Goal: Task Accomplishment & Management: Use online tool/utility

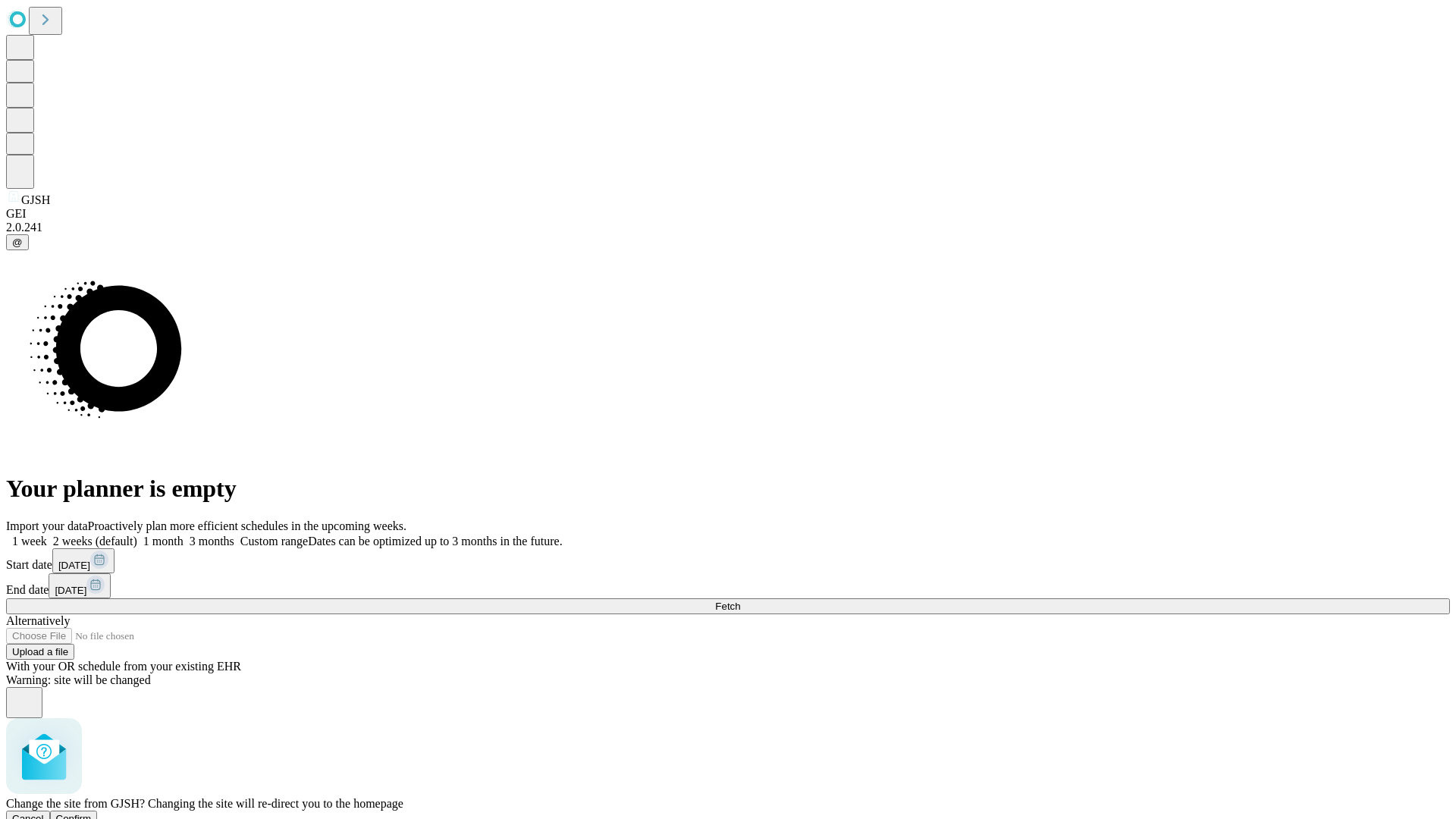
click at [91, 812] on span "Confirm" at bounding box center [74, 817] width 36 height 11
click at [47, 534] on label "1 week" at bounding box center [26, 540] width 41 height 13
click at [740, 600] on span "Fetch" at bounding box center [727, 605] width 25 height 11
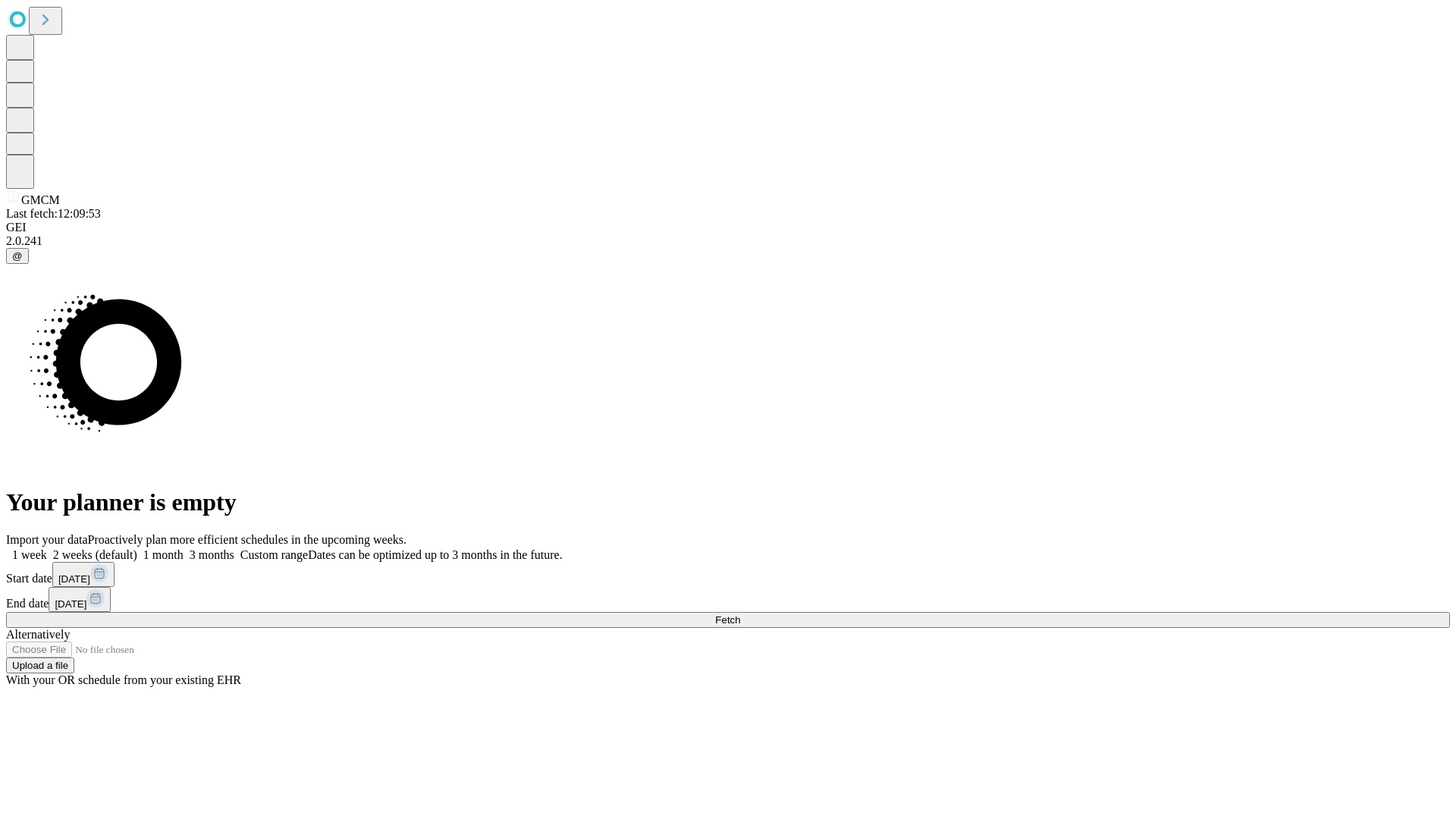
click at [47, 548] on label "1 week" at bounding box center [26, 554] width 41 height 13
click at [740, 614] on span "Fetch" at bounding box center [727, 619] width 25 height 11
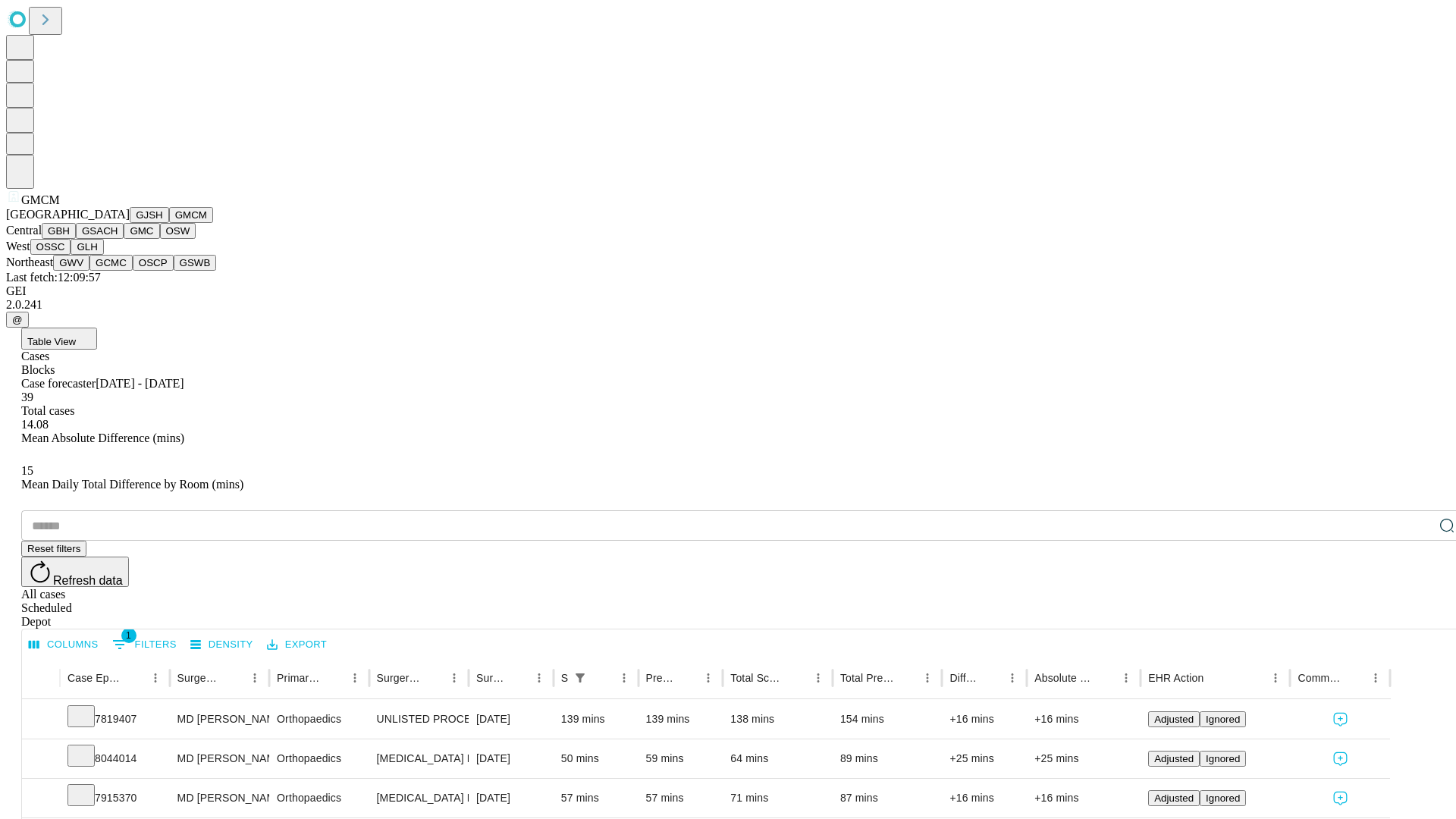
click at [75, 239] on button "GBH" at bounding box center [59, 231] width 34 height 16
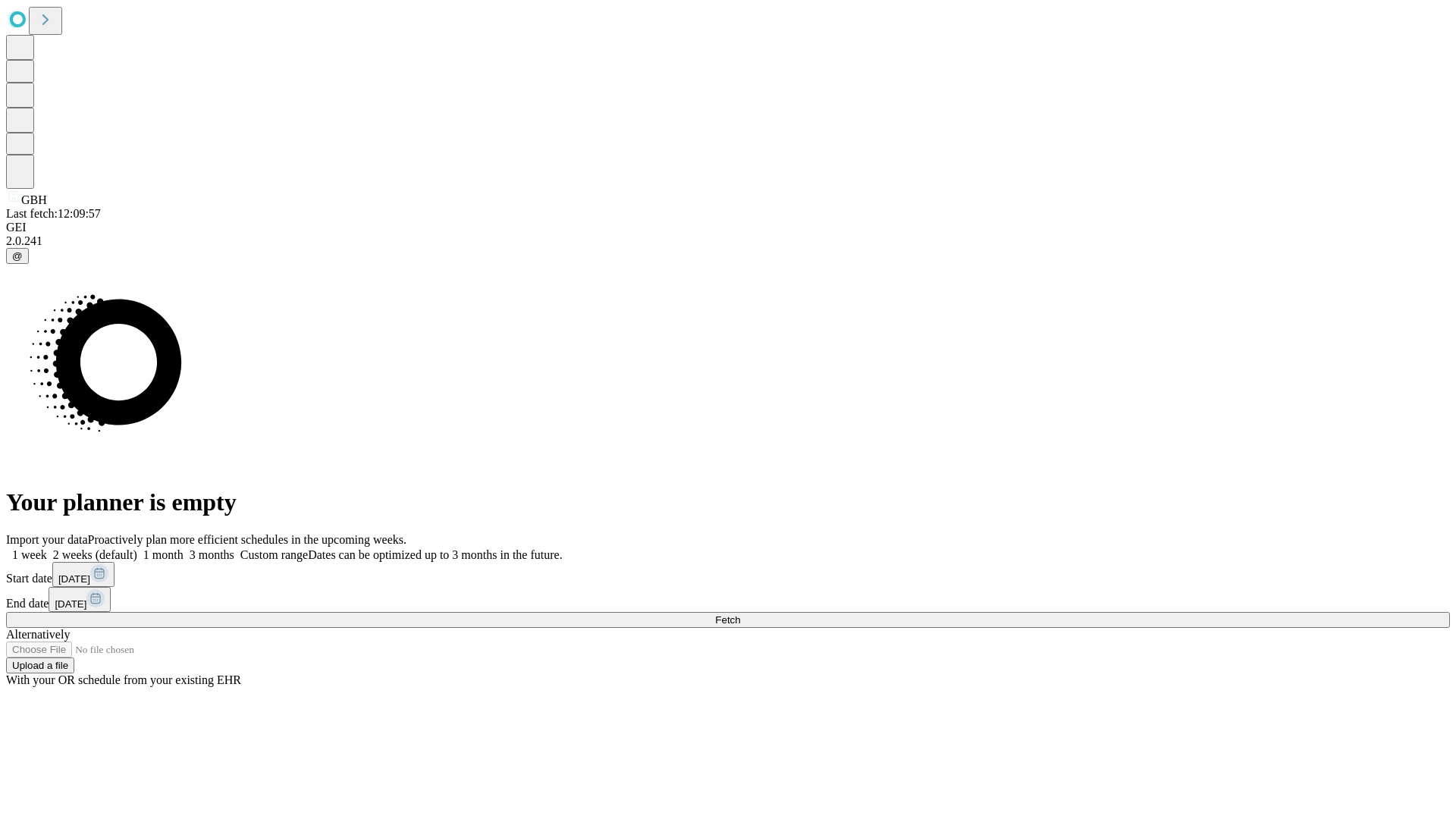
click at [47, 548] on label "1 week" at bounding box center [26, 554] width 41 height 13
click at [740, 614] on span "Fetch" at bounding box center [727, 619] width 25 height 11
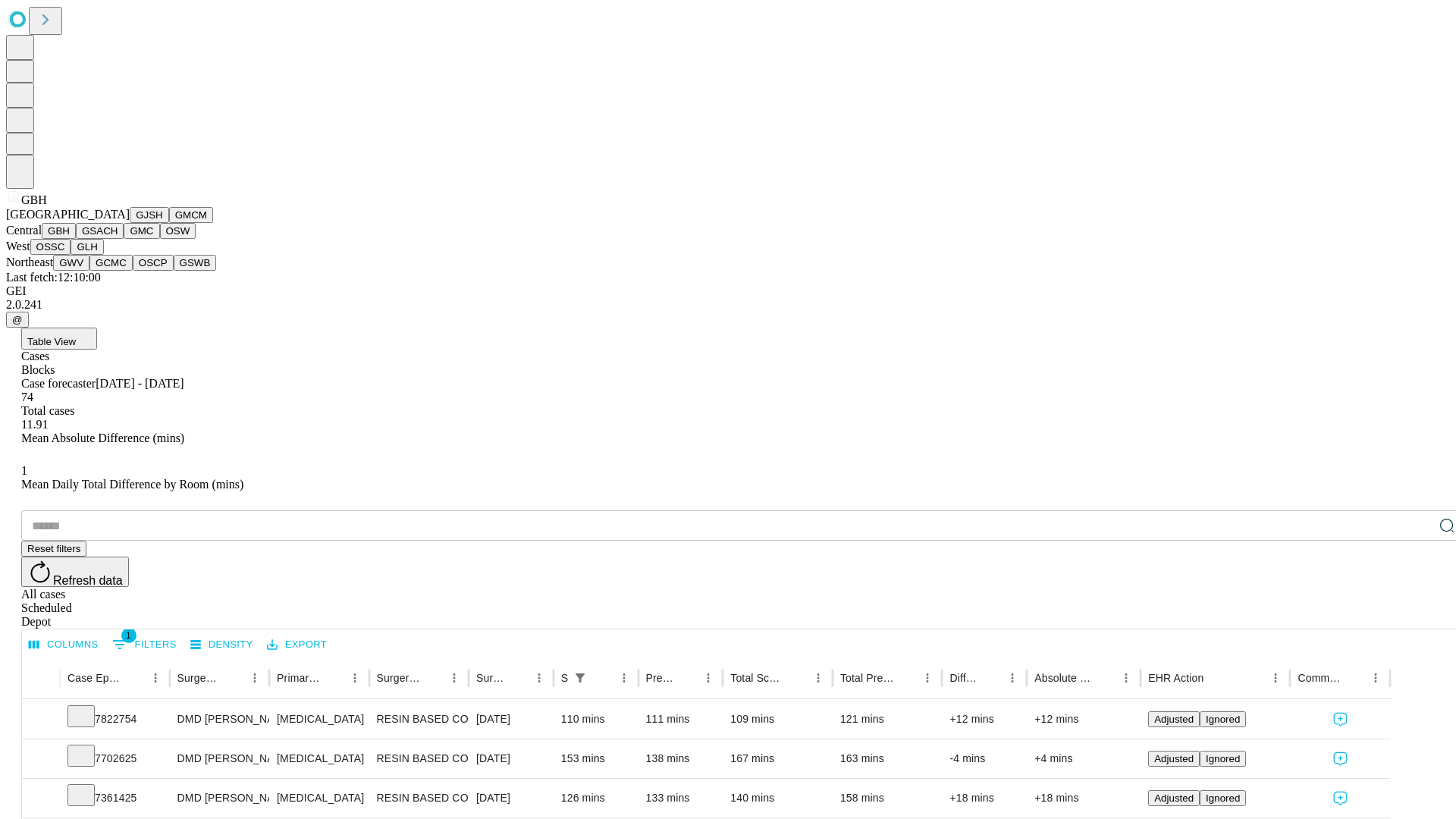
click at [117, 239] on button "GSACH" at bounding box center [99, 231] width 48 height 16
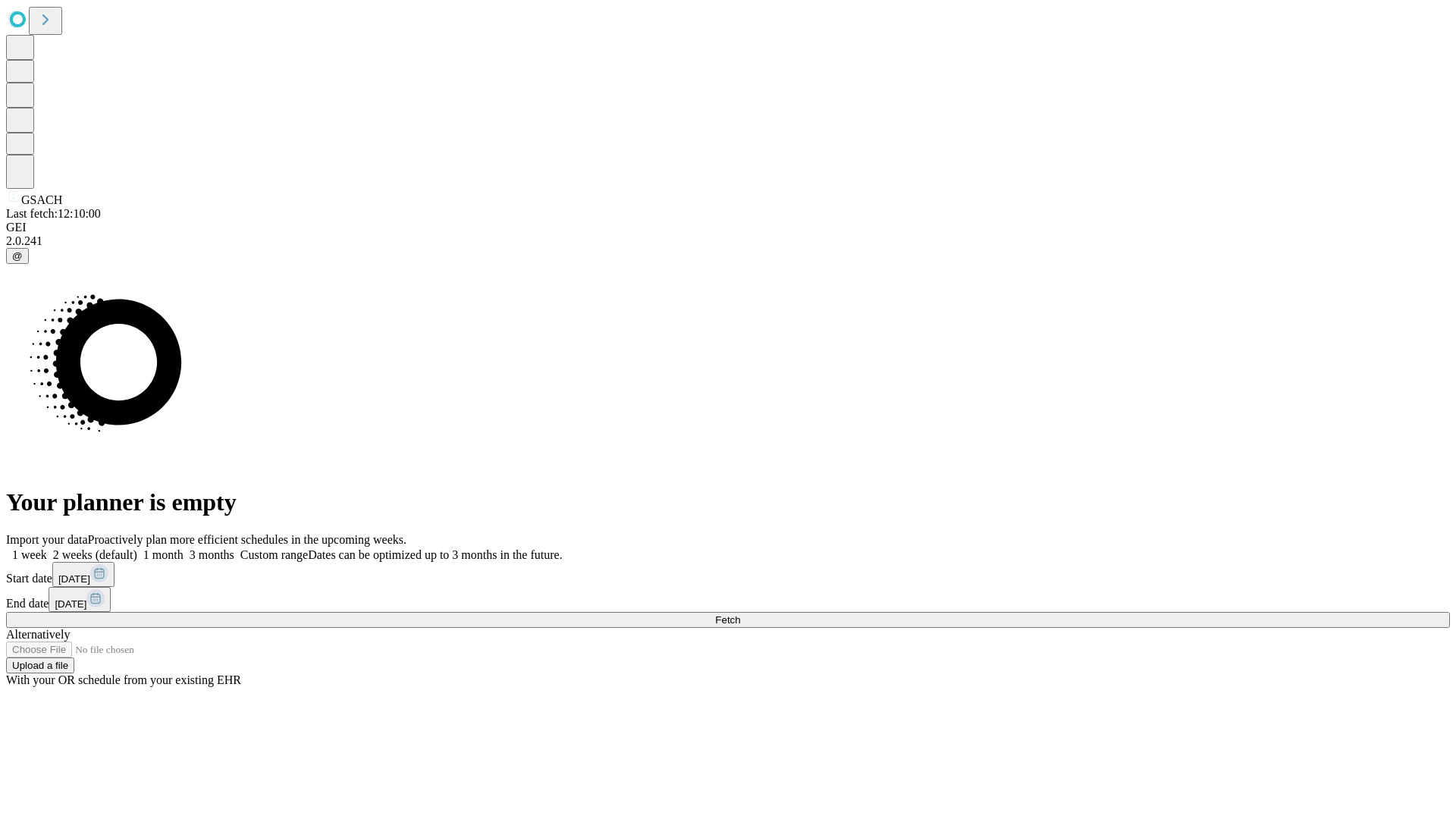
click at [47, 548] on label "1 week" at bounding box center [26, 554] width 41 height 13
click at [740, 614] on span "Fetch" at bounding box center [727, 619] width 25 height 11
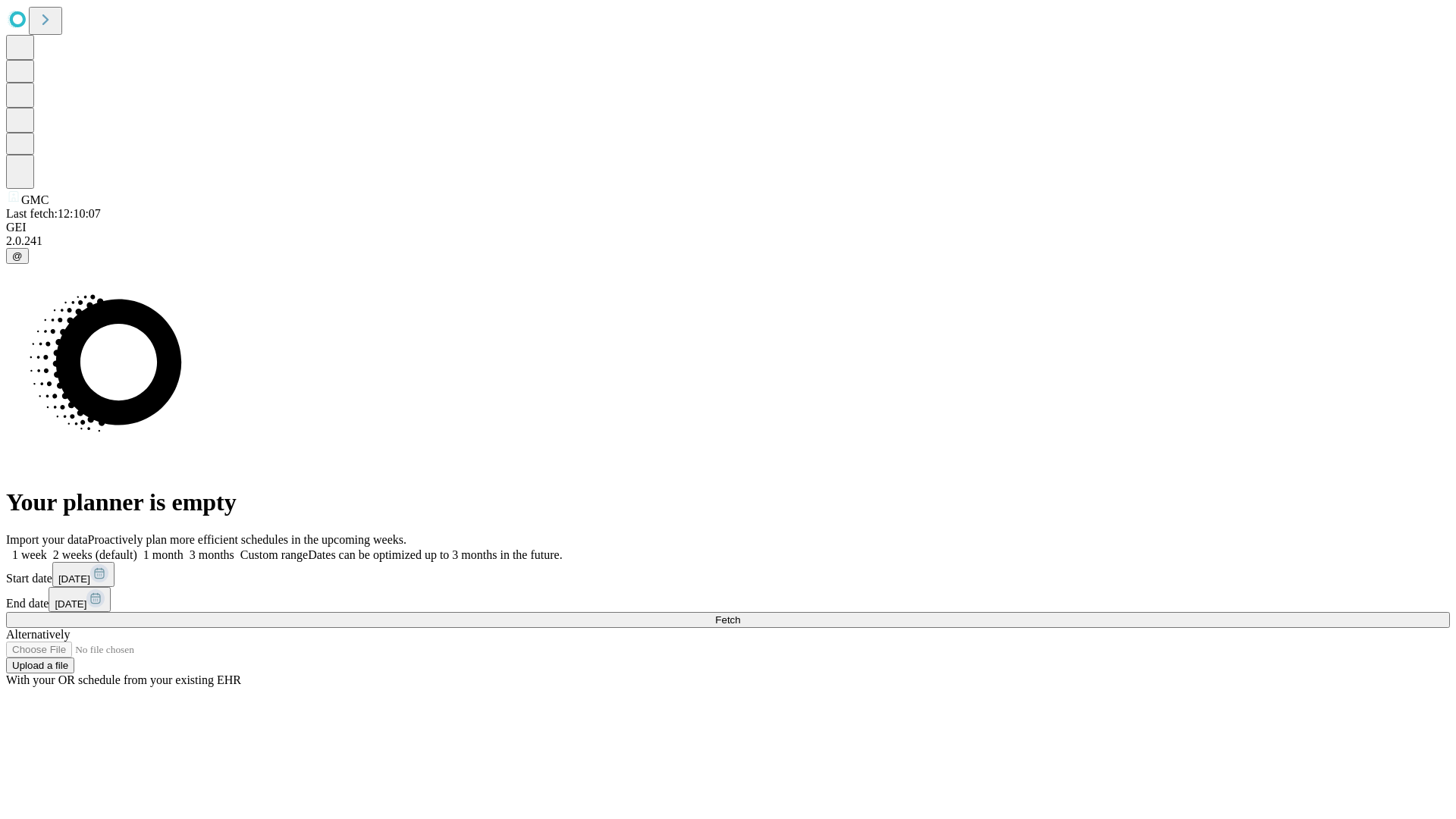
click at [47, 548] on label "1 week" at bounding box center [26, 554] width 41 height 13
click at [740, 614] on span "Fetch" at bounding box center [727, 619] width 25 height 11
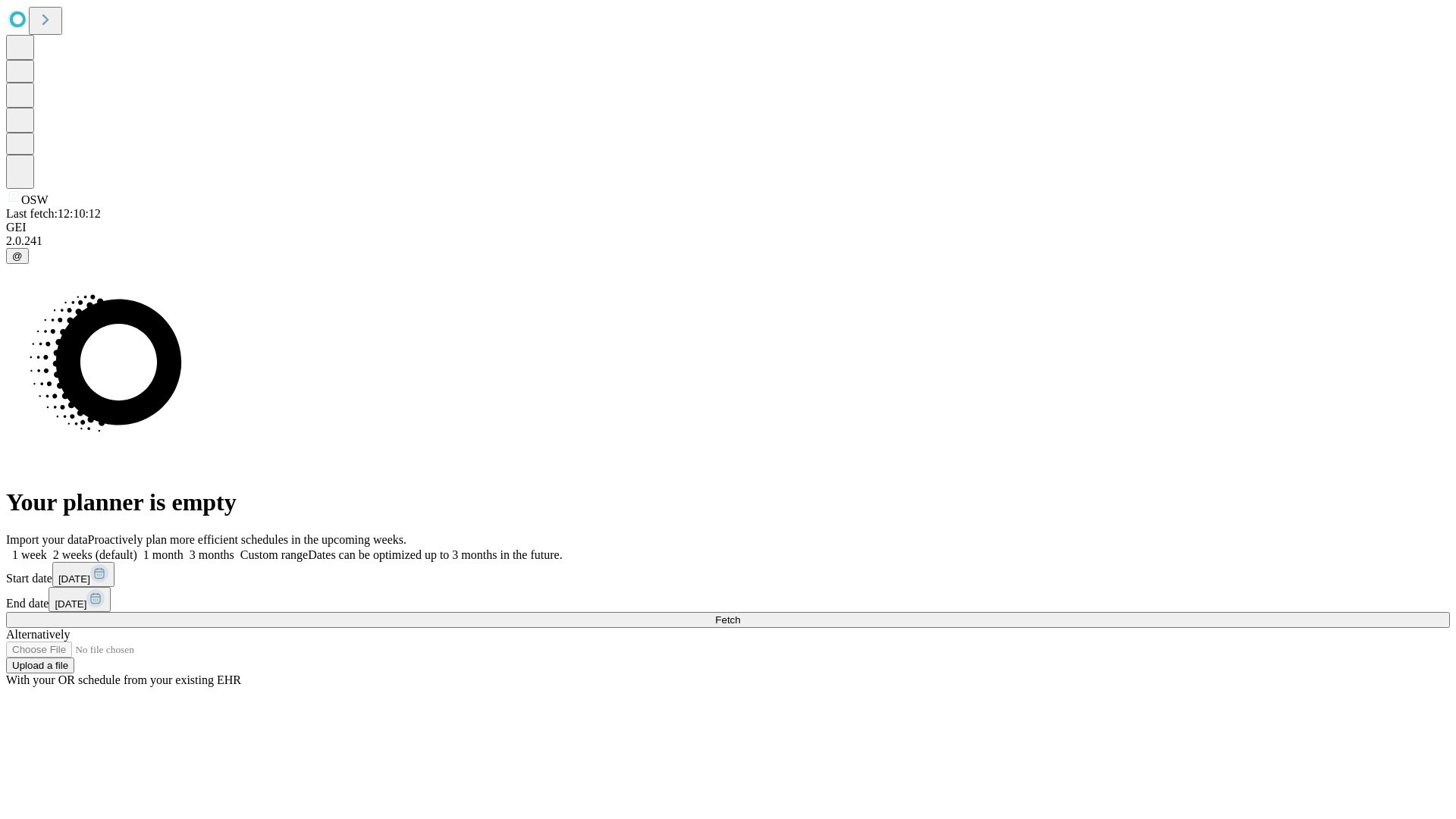
click at [47, 548] on label "1 week" at bounding box center [26, 554] width 41 height 13
click at [740, 614] on span "Fetch" at bounding box center [727, 619] width 25 height 11
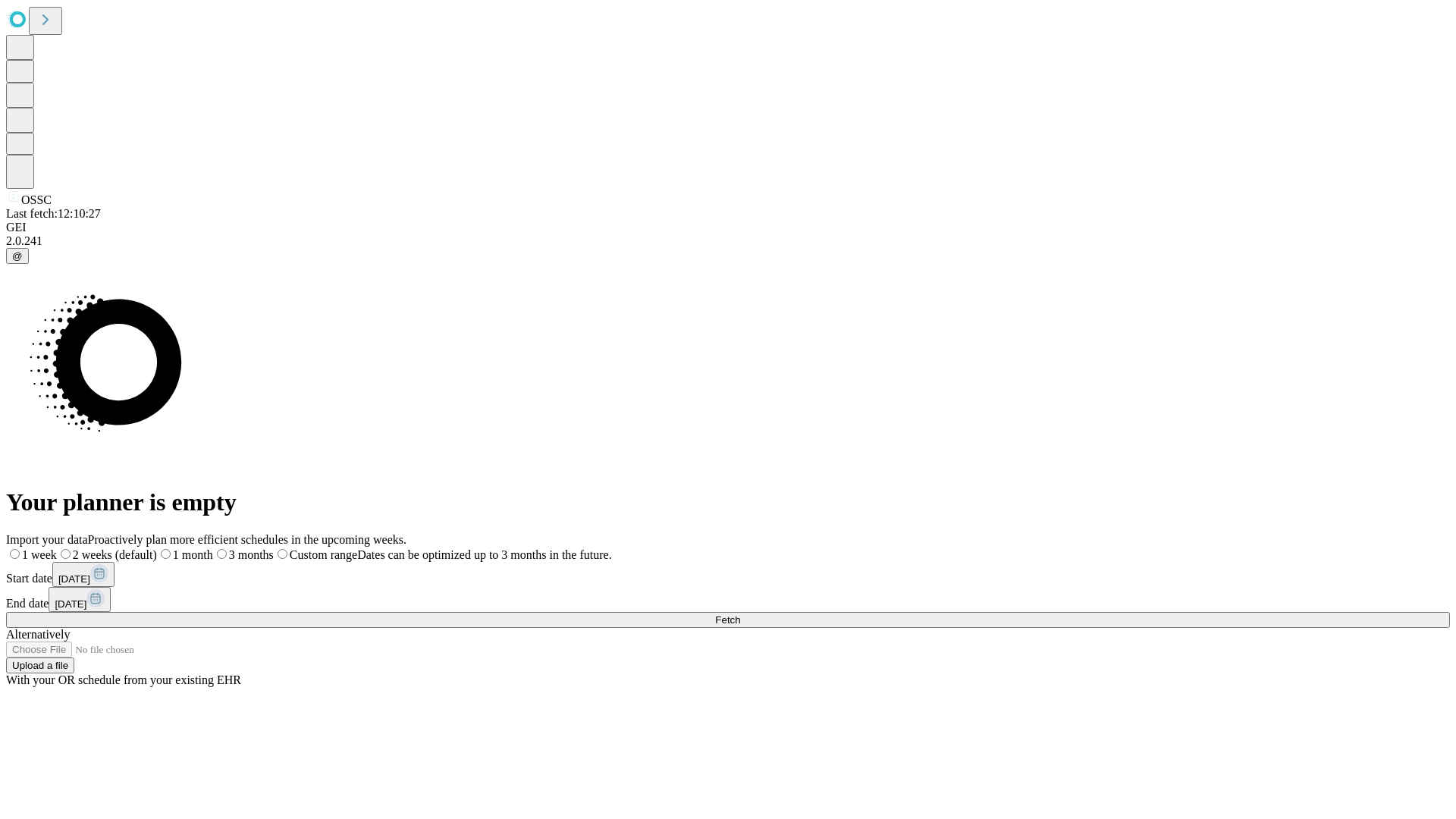
click at [57, 548] on label "1 week" at bounding box center [31, 554] width 51 height 13
click at [740, 614] on span "Fetch" at bounding box center [727, 619] width 25 height 11
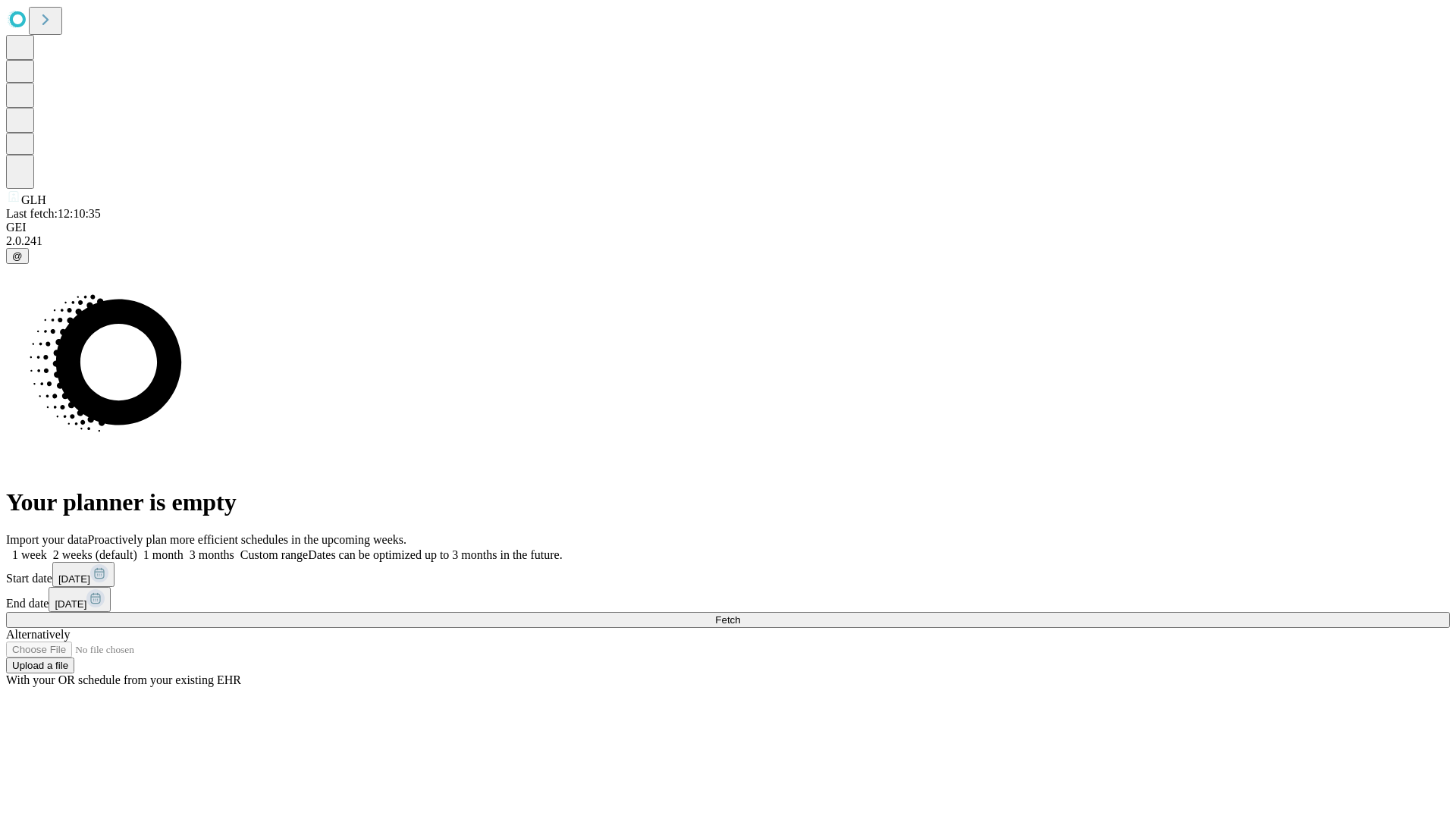
click at [47, 548] on label "1 week" at bounding box center [26, 554] width 41 height 13
click at [740, 614] on span "Fetch" at bounding box center [727, 619] width 25 height 11
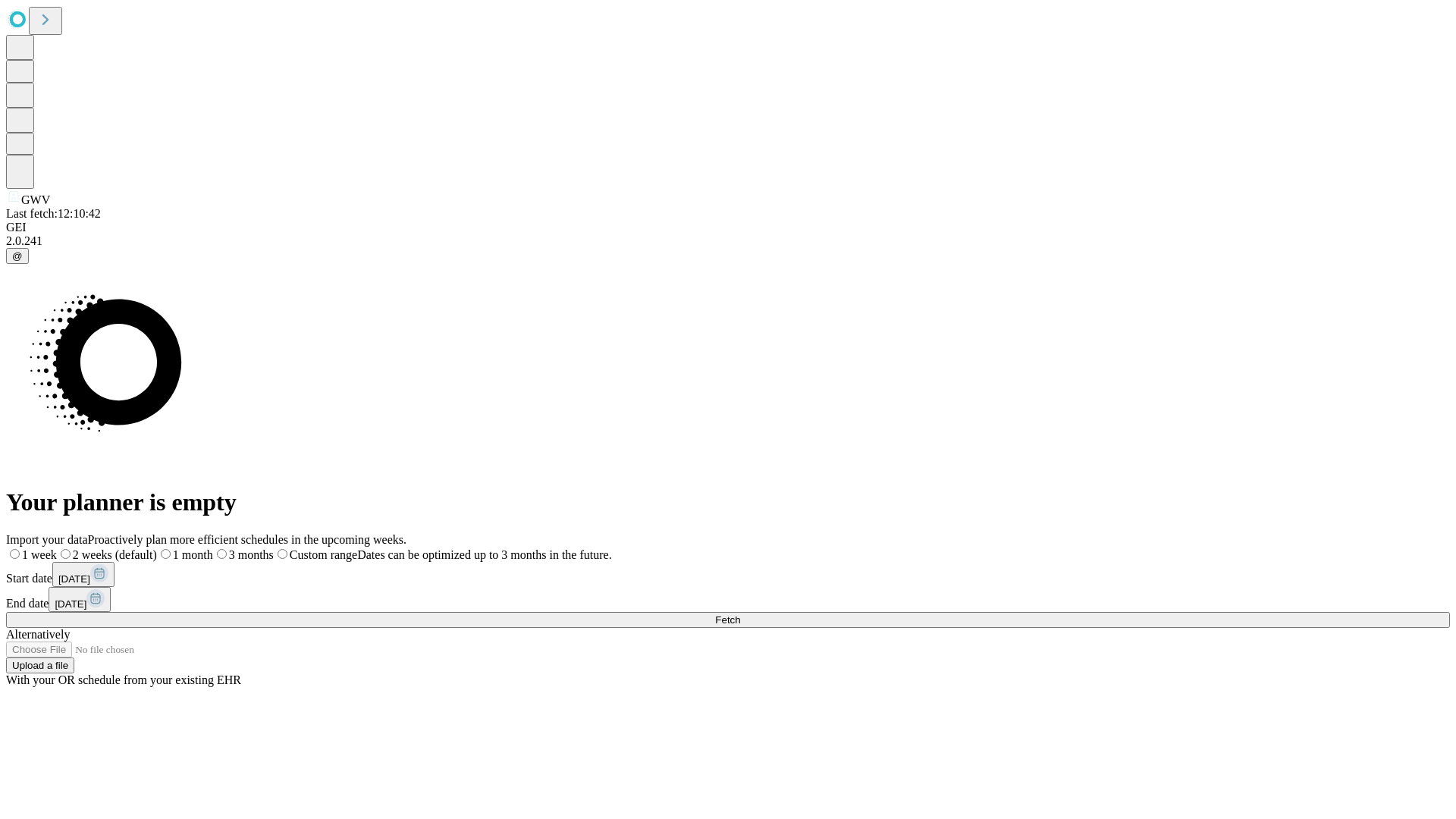
click at [57, 548] on label "1 week" at bounding box center [31, 554] width 51 height 13
click at [740, 614] on span "Fetch" at bounding box center [727, 619] width 25 height 11
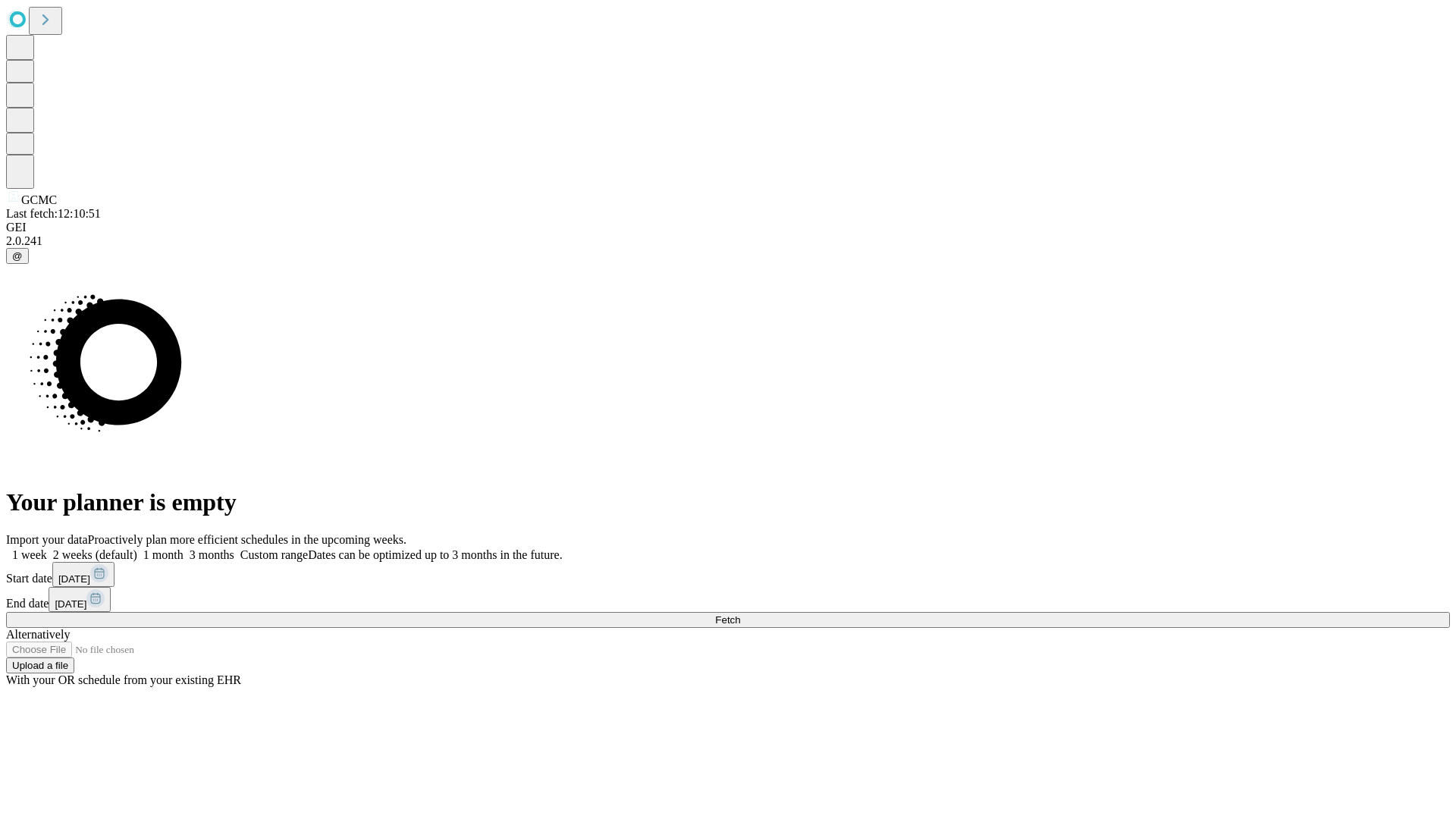
click at [740, 614] on span "Fetch" at bounding box center [727, 619] width 25 height 11
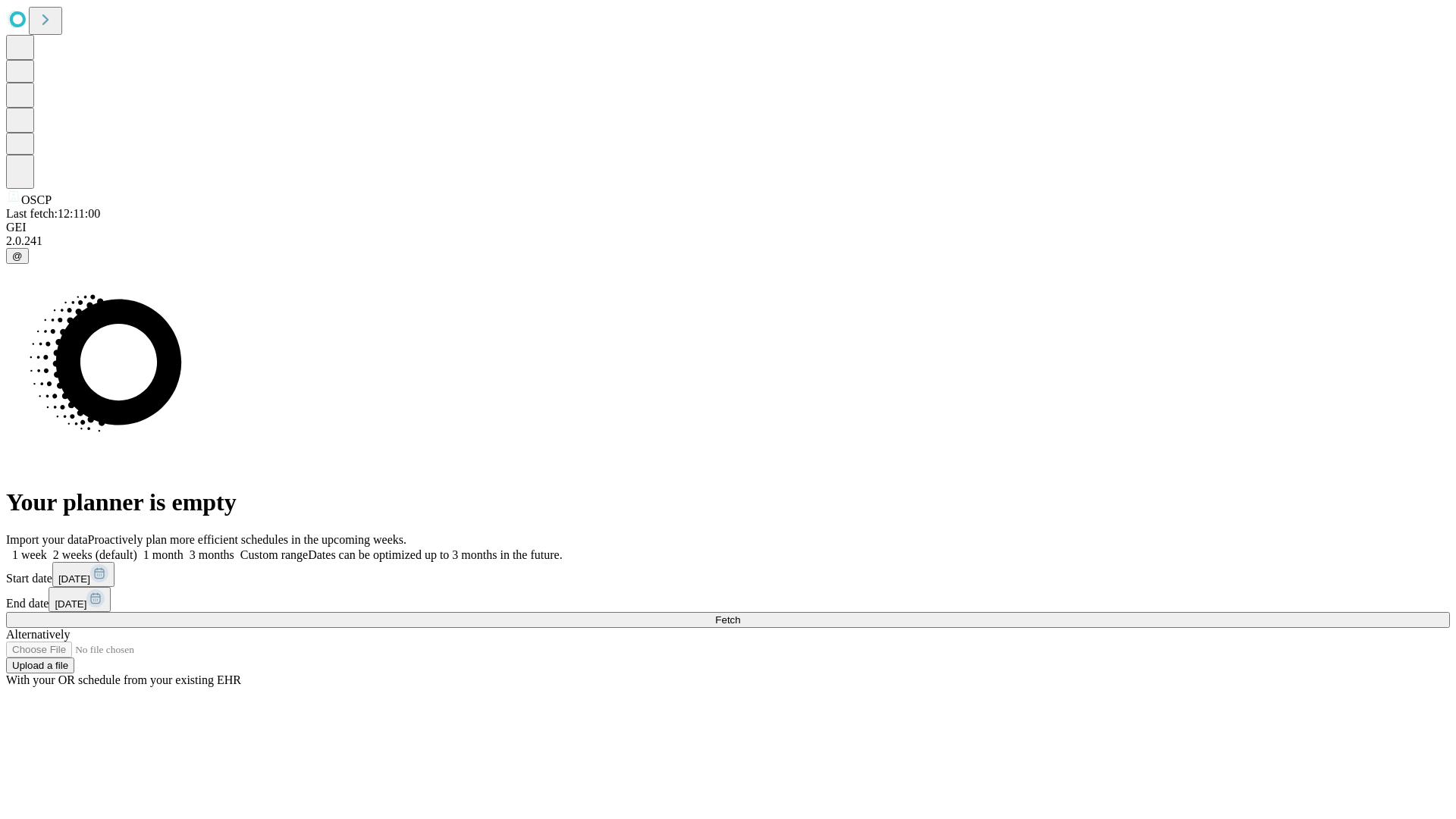
click at [47, 548] on label "1 week" at bounding box center [26, 554] width 41 height 13
click at [740, 614] on span "Fetch" at bounding box center [727, 619] width 25 height 11
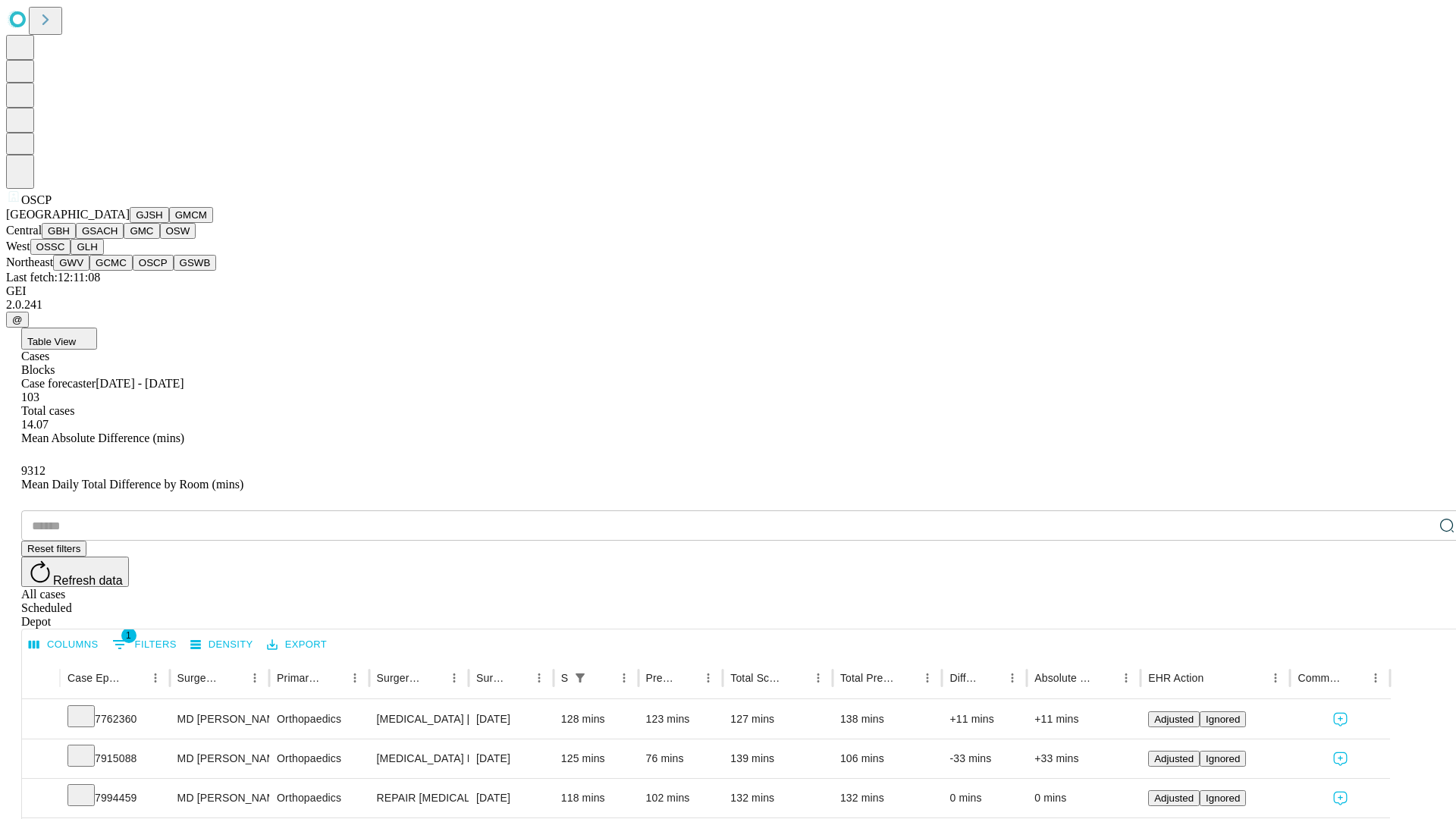
click at [174, 271] on button "GSWB" at bounding box center [195, 263] width 44 height 16
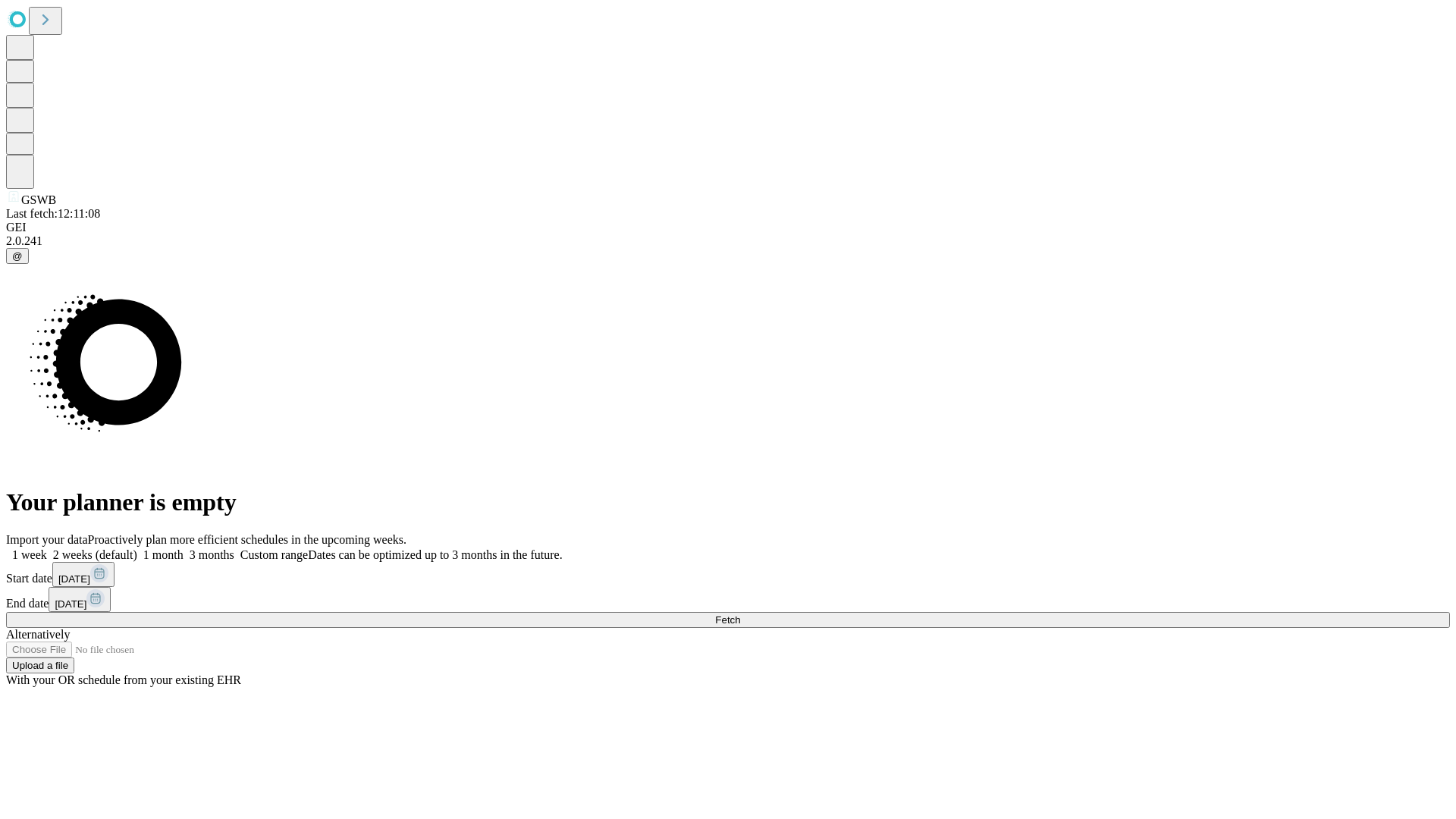
click at [47, 548] on label "1 week" at bounding box center [26, 554] width 41 height 13
click at [740, 614] on span "Fetch" at bounding box center [727, 619] width 25 height 11
